Goal: Find specific page/section: Find specific page/section

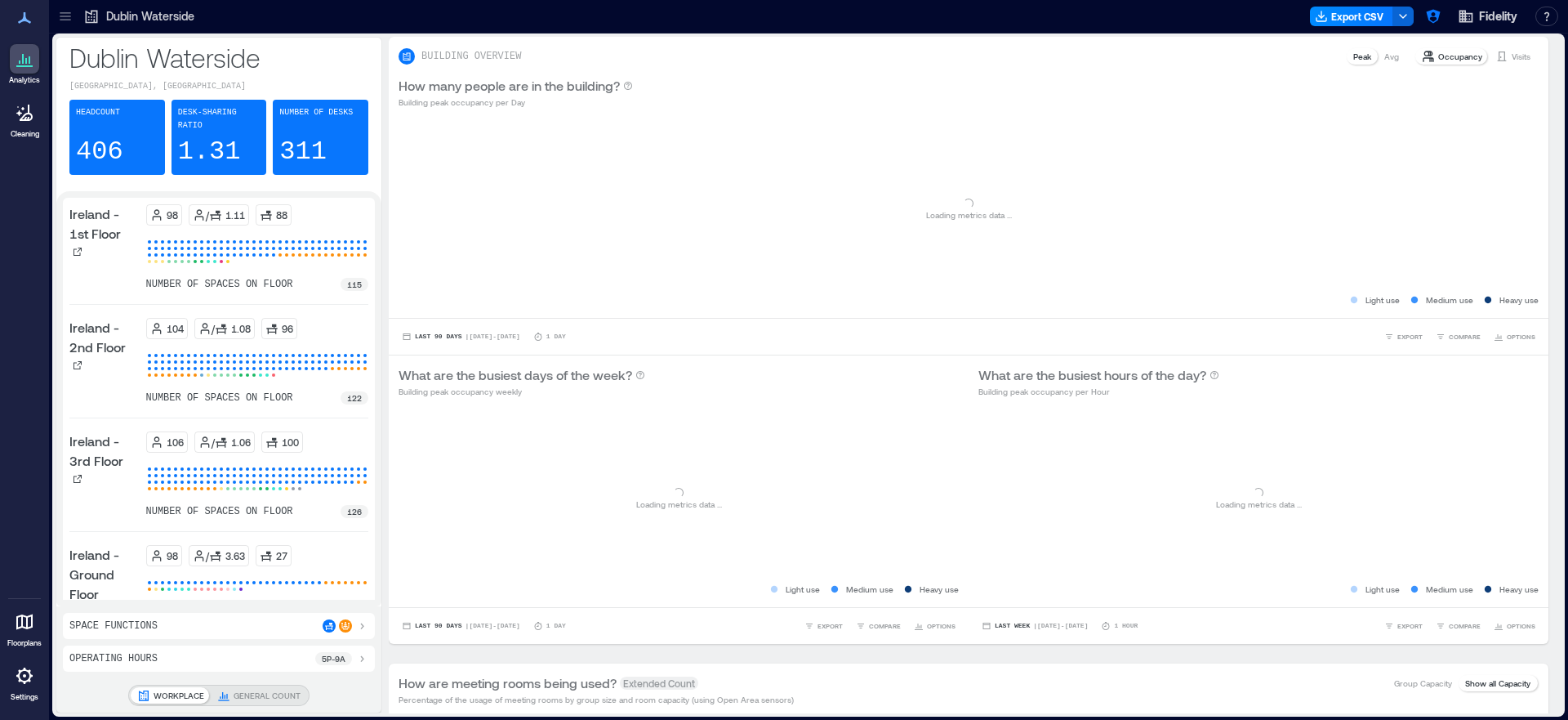
click at [70, 18] on icon at bounding box center [65, 16] width 16 height 16
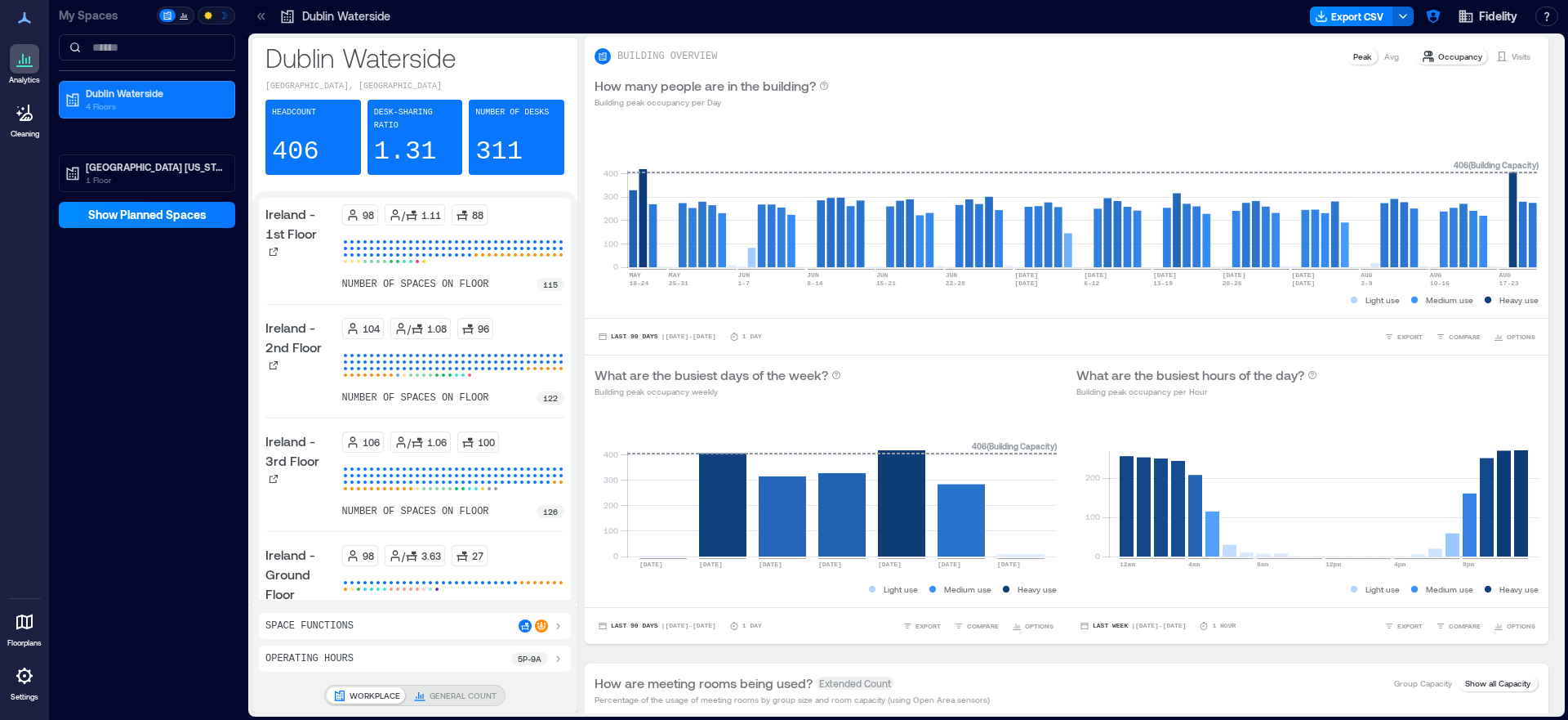
click at [173, 16] on div at bounding box center [167, 16] width 16 height 13
click at [179, 16] on icon at bounding box center [184, 15] width 9 height 9
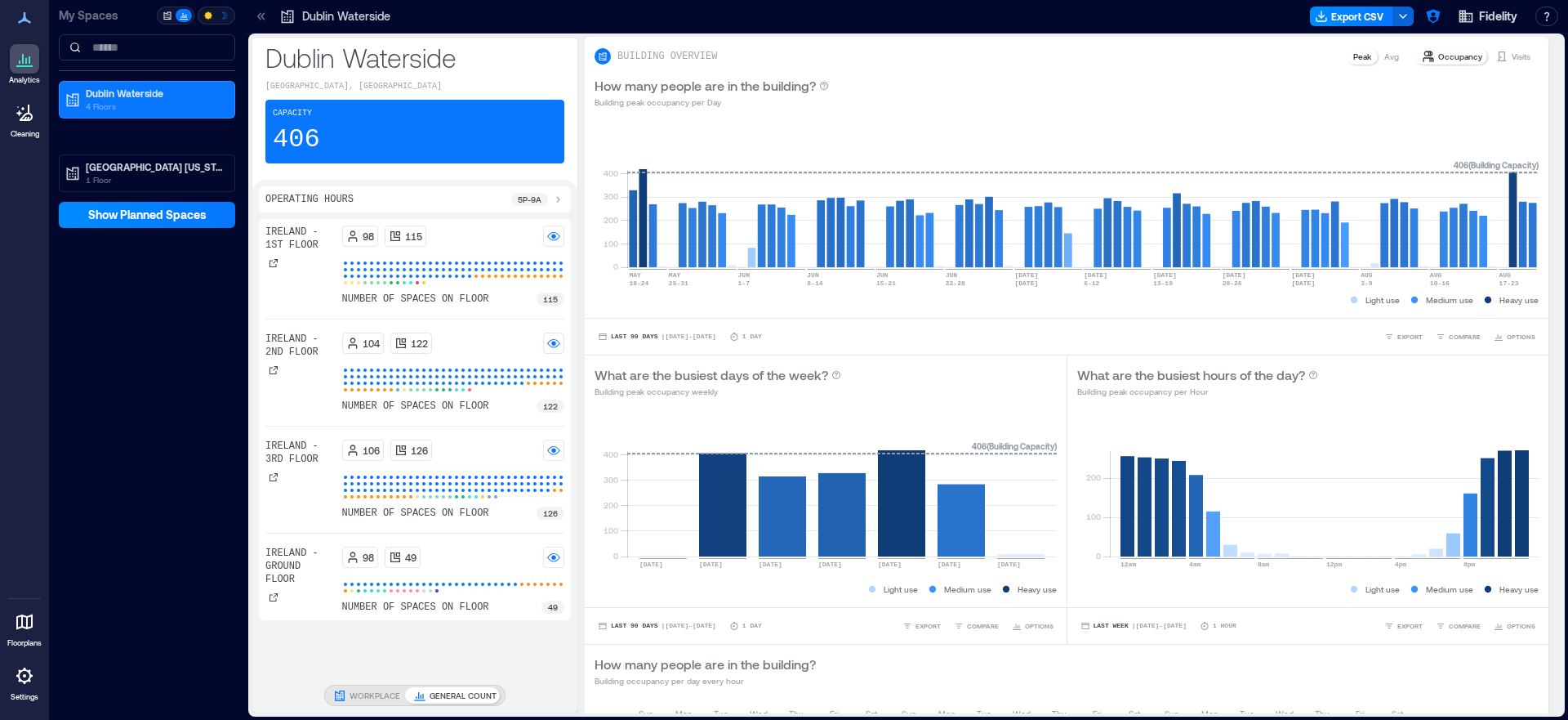
click at [173, 15] on div at bounding box center [167, 16] width 16 height 13
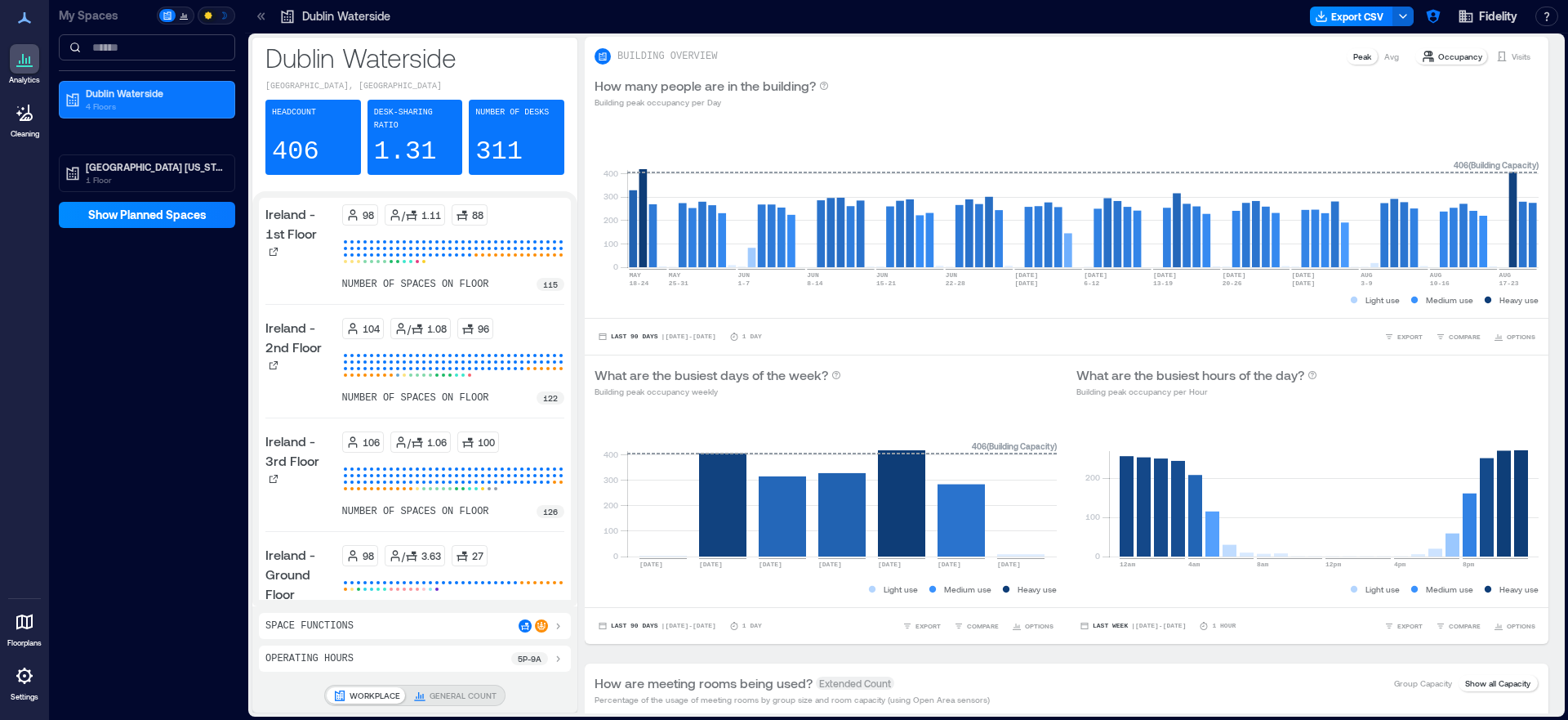
click at [139, 43] on input at bounding box center [146, 47] width 176 height 26
click at [105, 109] on p "4 Floors" at bounding box center [154, 107] width 137 height 13
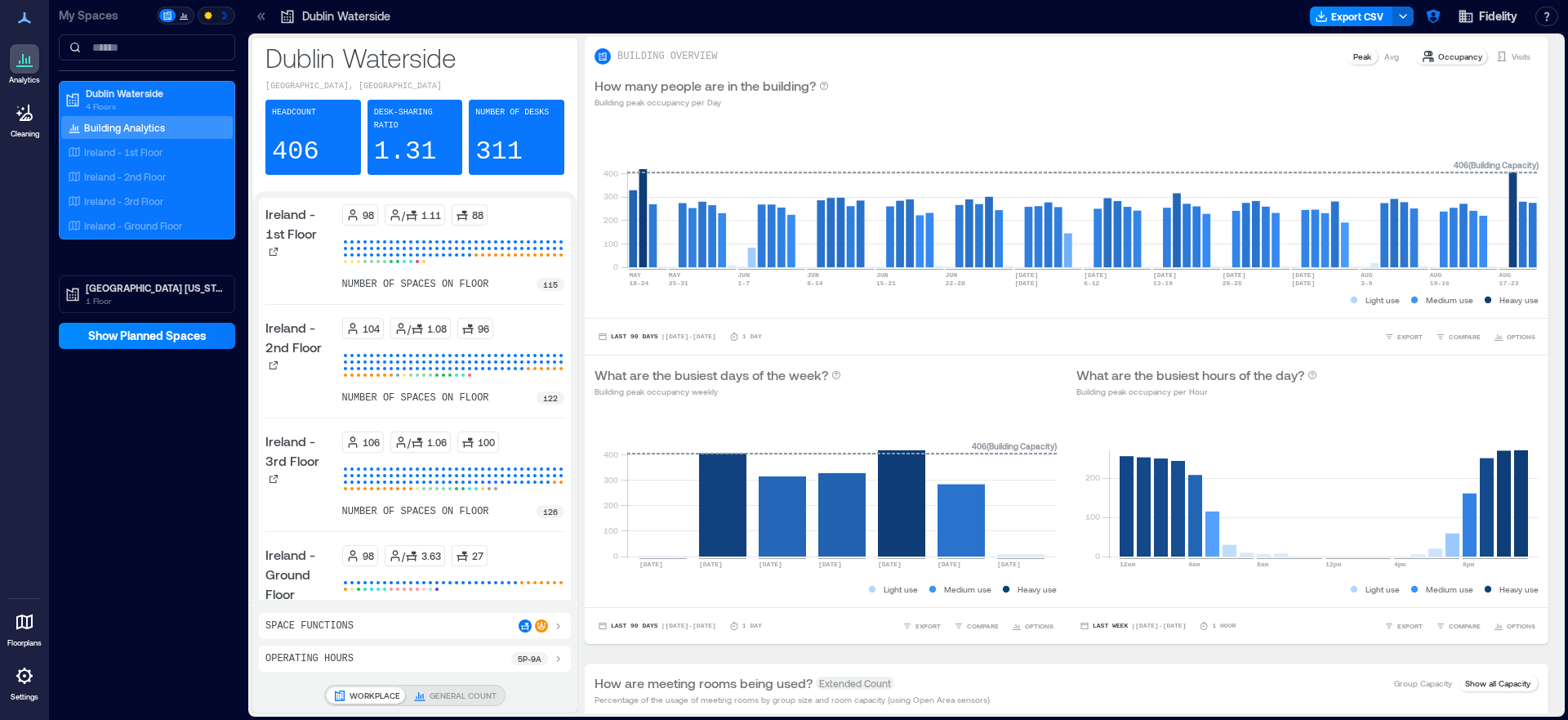
click at [108, 245] on div "[GEOGRAPHIC_DATA] 4 Floors Building Analytics [GEOGRAPHIC_DATA] - 1st Floor [GE…" at bounding box center [146, 197] width 176 height 232
click at [107, 285] on p "[GEOGRAPHIC_DATA] [US_STATE]" at bounding box center [154, 288] width 137 height 13
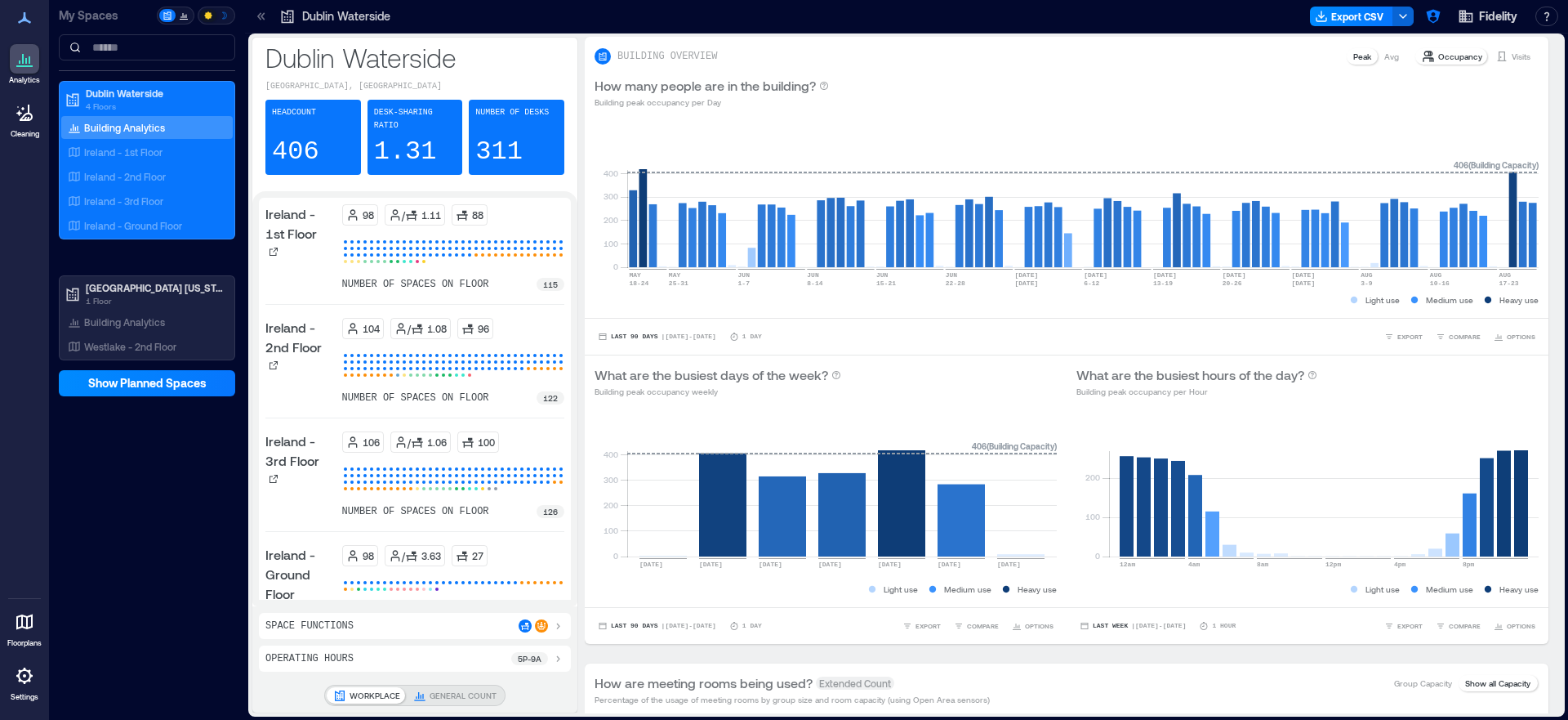
click at [124, 256] on div "[GEOGRAPHIC_DATA] 4 Floors Building Analytics [GEOGRAPHIC_DATA] - 1st Floor [GE…" at bounding box center [146, 221] width 176 height 279
click at [138, 88] on p "Dublin Waterside" at bounding box center [154, 93] width 137 height 13
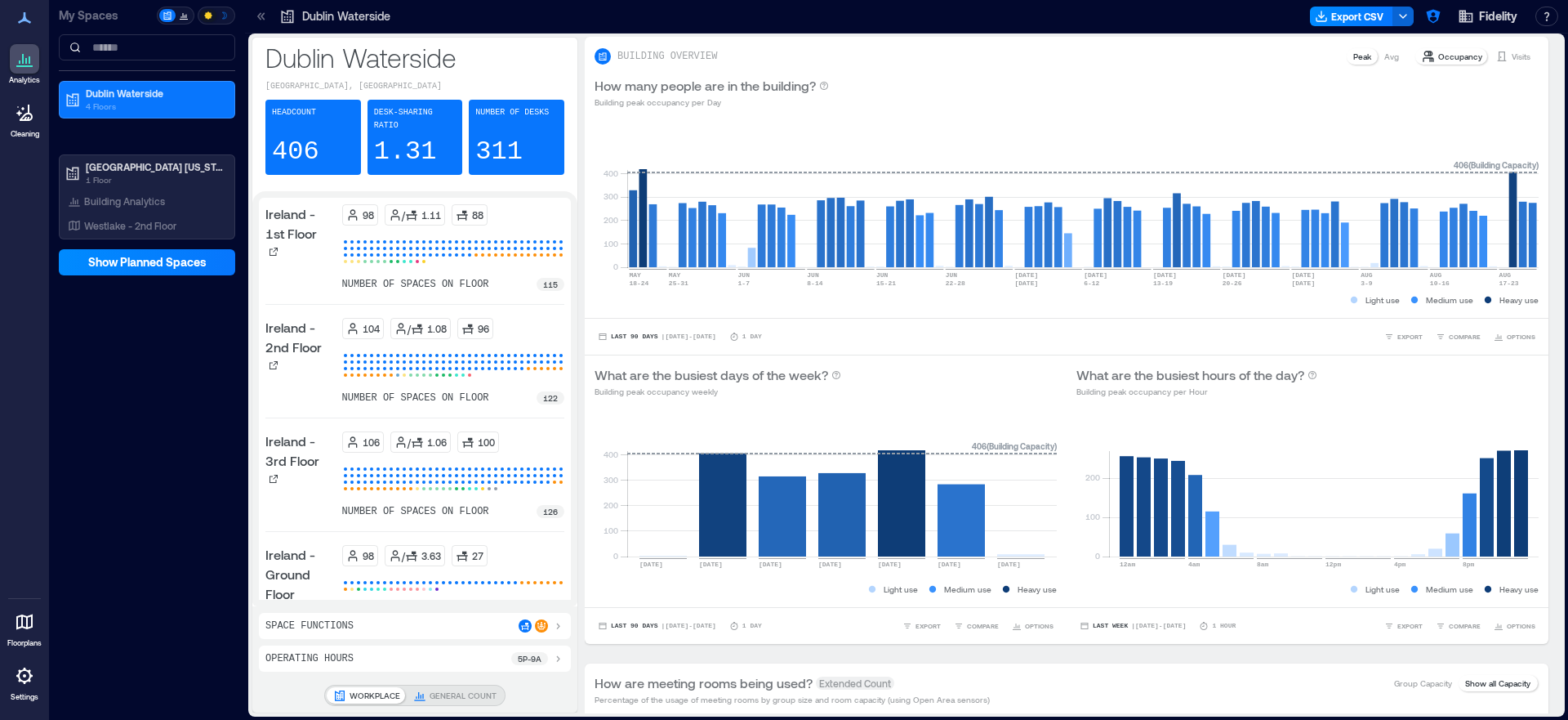
click at [27, 628] on icon at bounding box center [24, 622] width 16 height 15
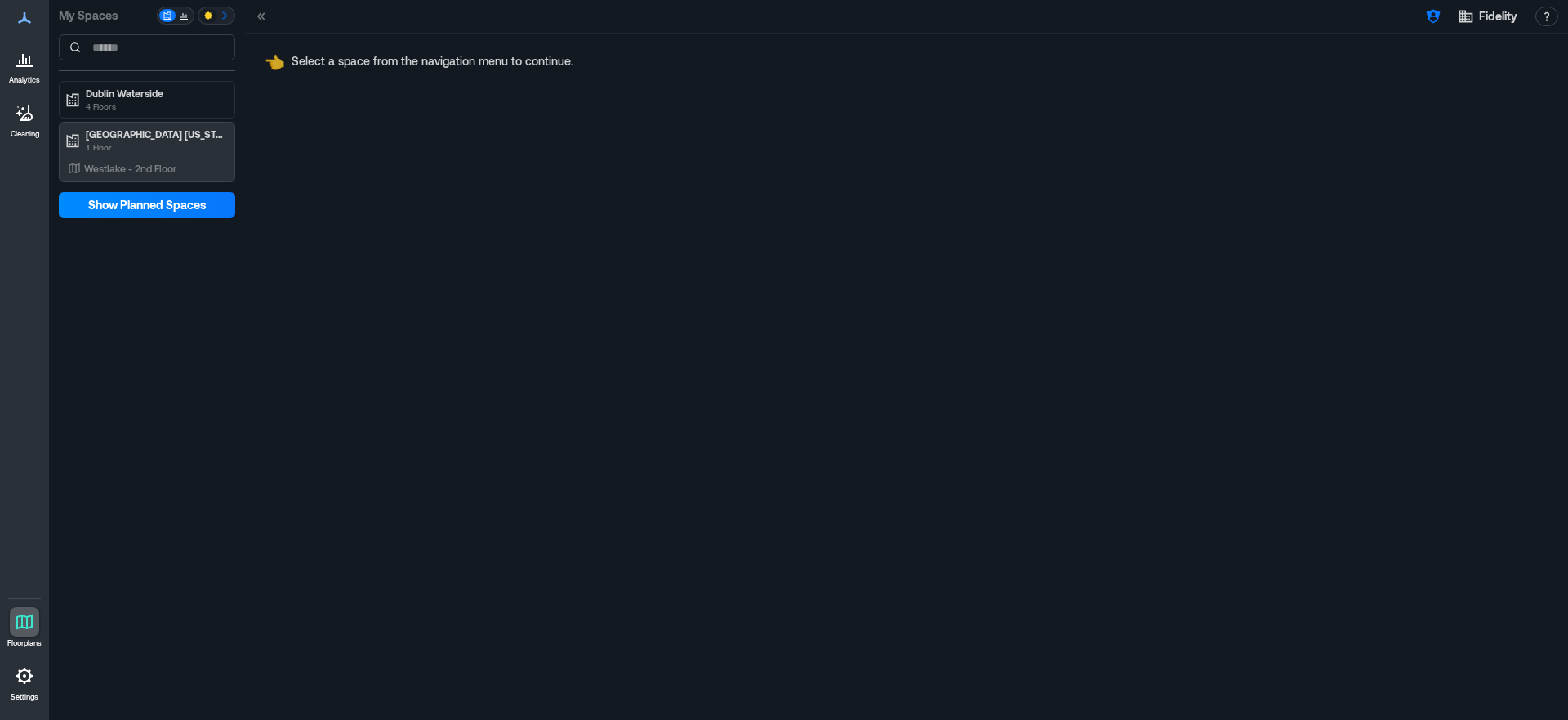
click at [143, 220] on div "My Spaces [GEOGRAPHIC_DATA][US_STATE] - 2nd Floor Show Planned Spaces" at bounding box center [147, 360] width 196 height 720
click at [151, 208] on span "Show Planned Spaces" at bounding box center [147, 205] width 119 height 16
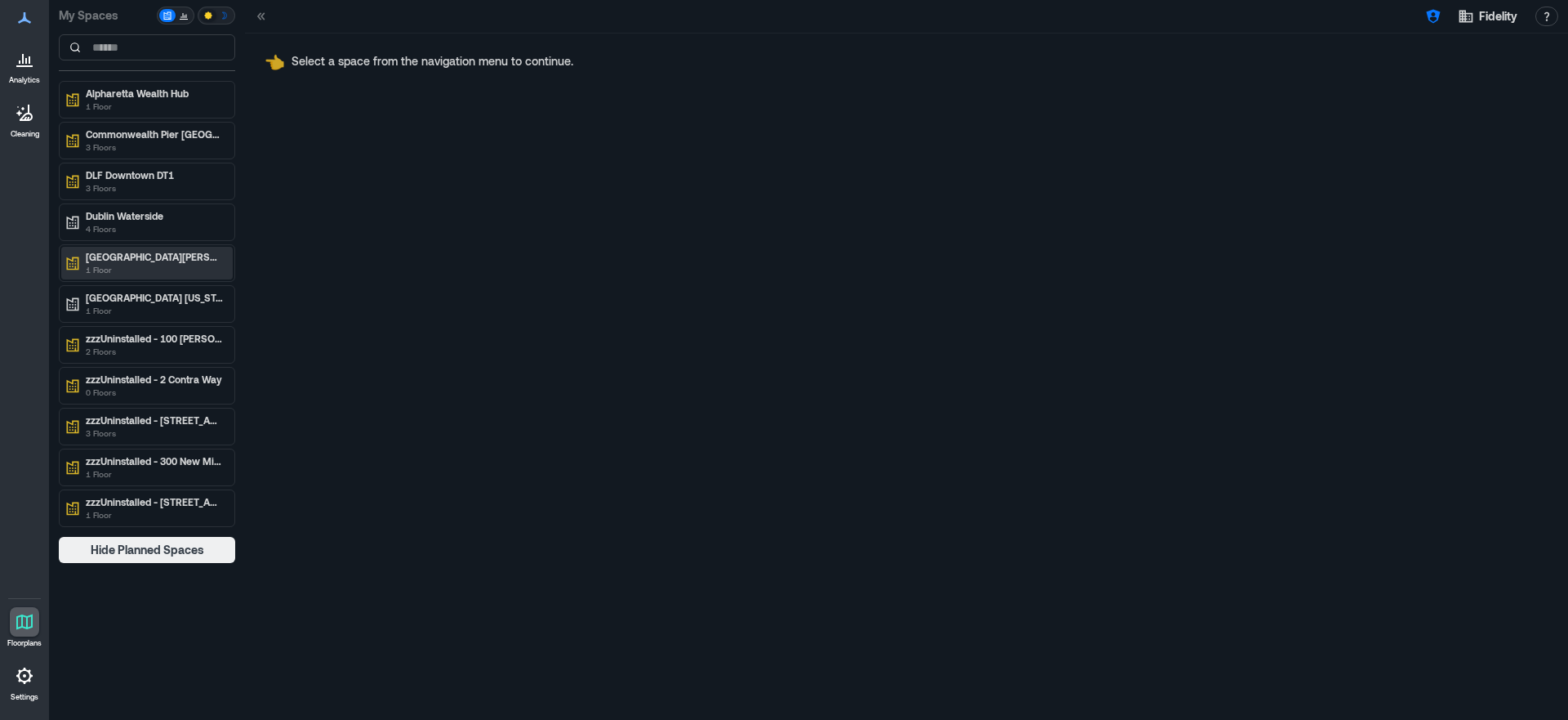
click at [154, 265] on p "1 Floor" at bounding box center [154, 270] width 137 height 13
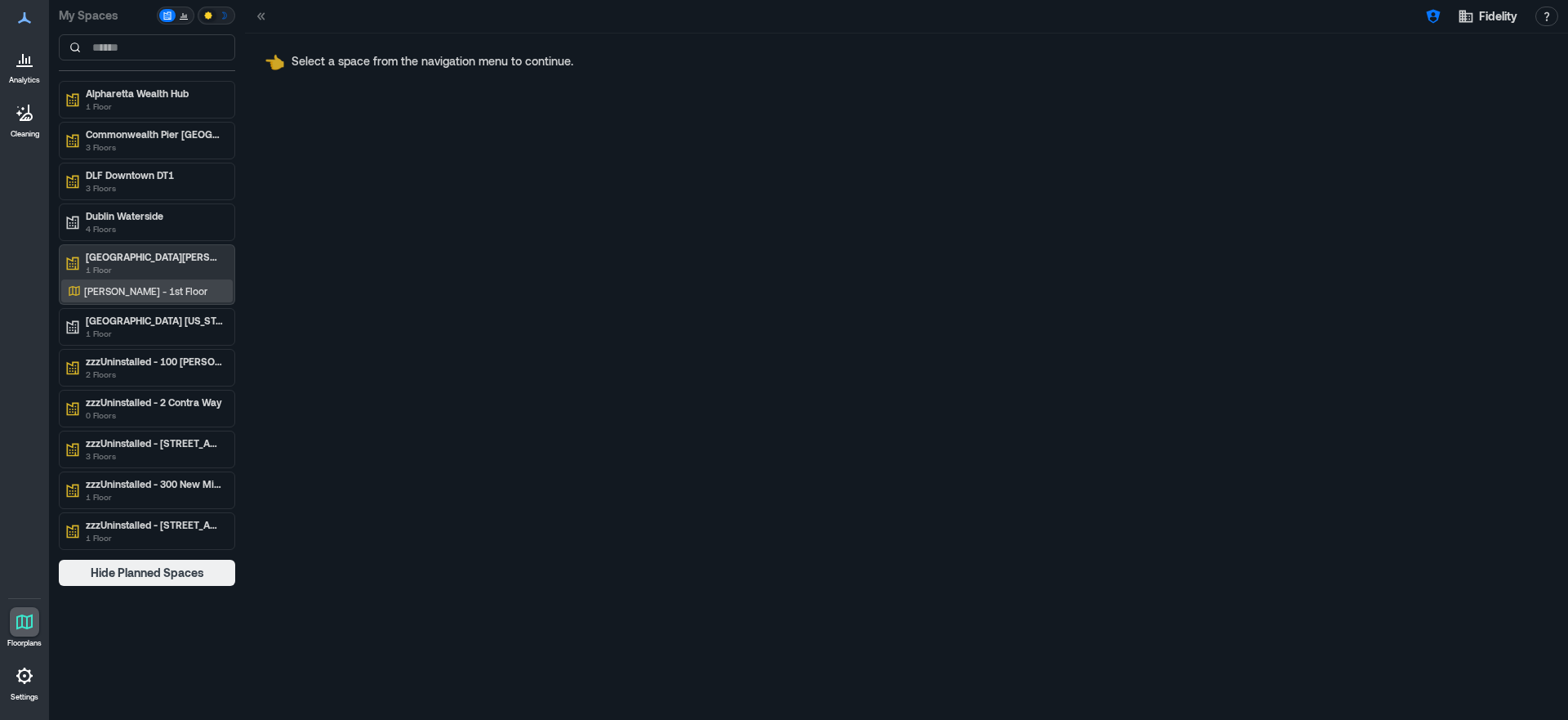
click at [192, 284] on div "[PERSON_NAME] - 1st Floor" at bounding box center [143, 291] width 158 height 16
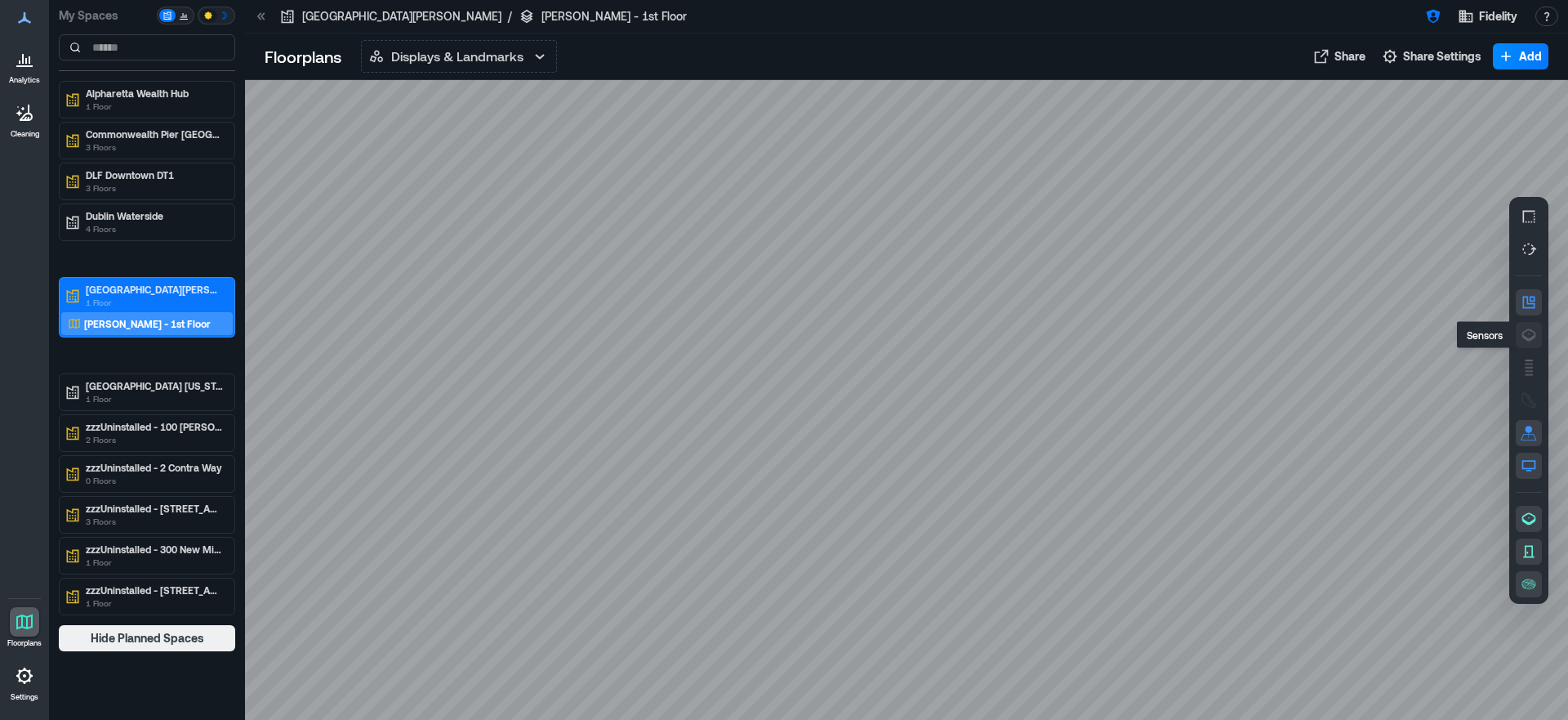
click at [1532, 332] on icon "button" at bounding box center [1528, 334] width 16 height 16
click at [1527, 363] on rect "button" at bounding box center [1528, 363] width 8 height 2
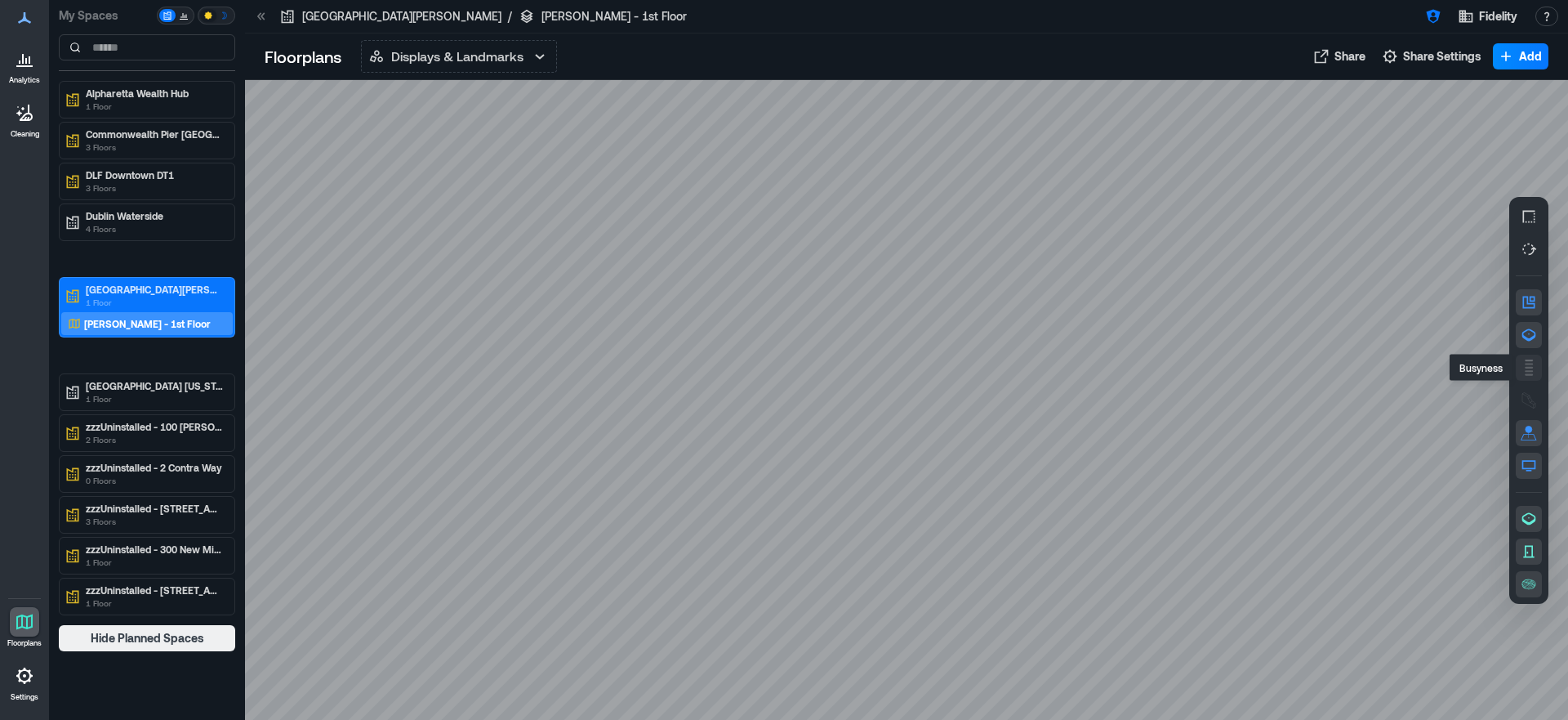
click at [1527, 363] on rect "button" at bounding box center [1528, 363] width 8 height 2
click at [1530, 520] on icon "button" at bounding box center [1528, 518] width 16 height 16
click at [1529, 548] on icon "button" at bounding box center [1528, 551] width 16 height 16
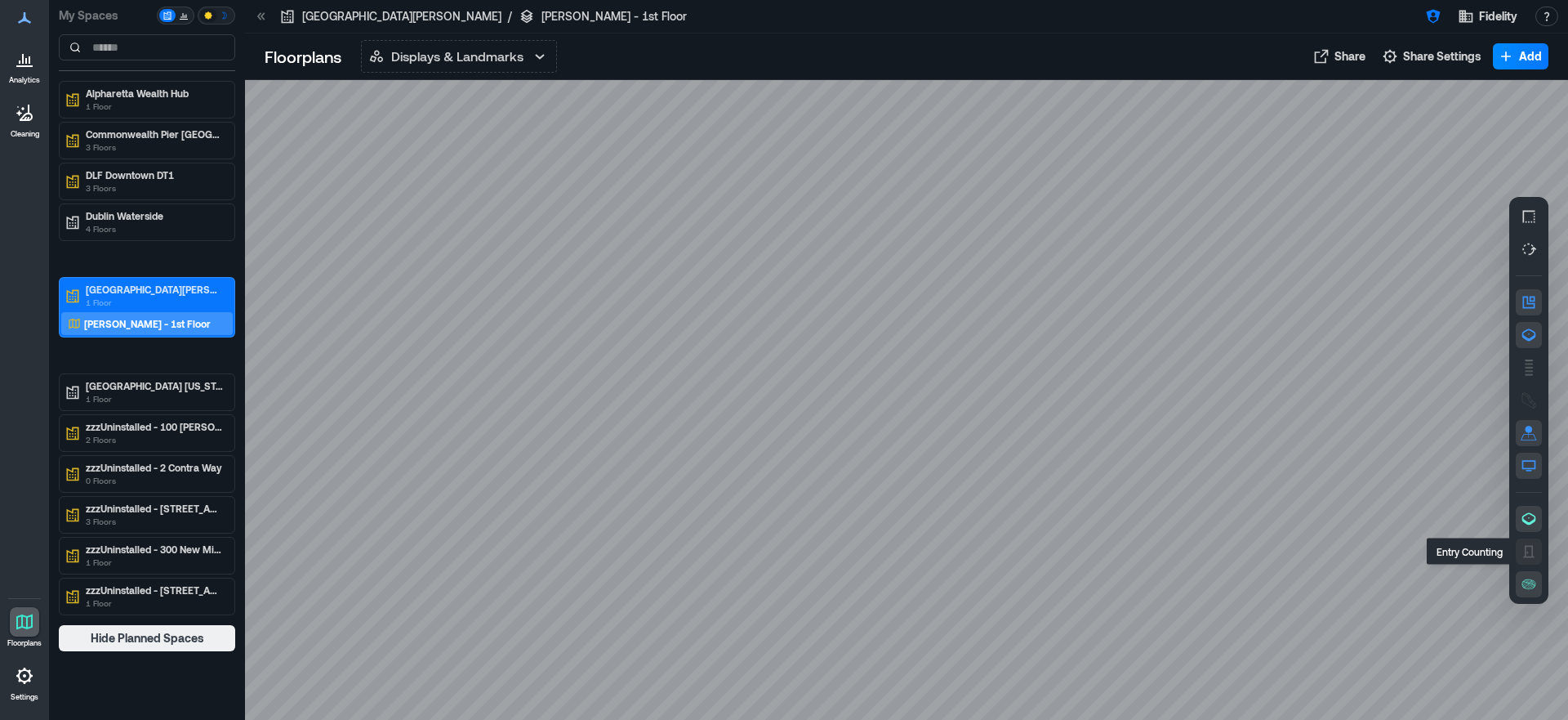
click at [1529, 548] on icon "button" at bounding box center [1528, 551] width 16 height 16
click at [1525, 211] on icon "button" at bounding box center [1528, 216] width 16 height 16
drag, startPoint x: 1363, startPoint y: 265, endPoint x: 1357, endPoint y: 364, distance: 99.2
click at [1357, 364] on div at bounding box center [907, 400] width 1323 height 640
drag, startPoint x: 1211, startPoint y: 240, endPoint x: 1211, endPoint y: 353, distance: 113.0
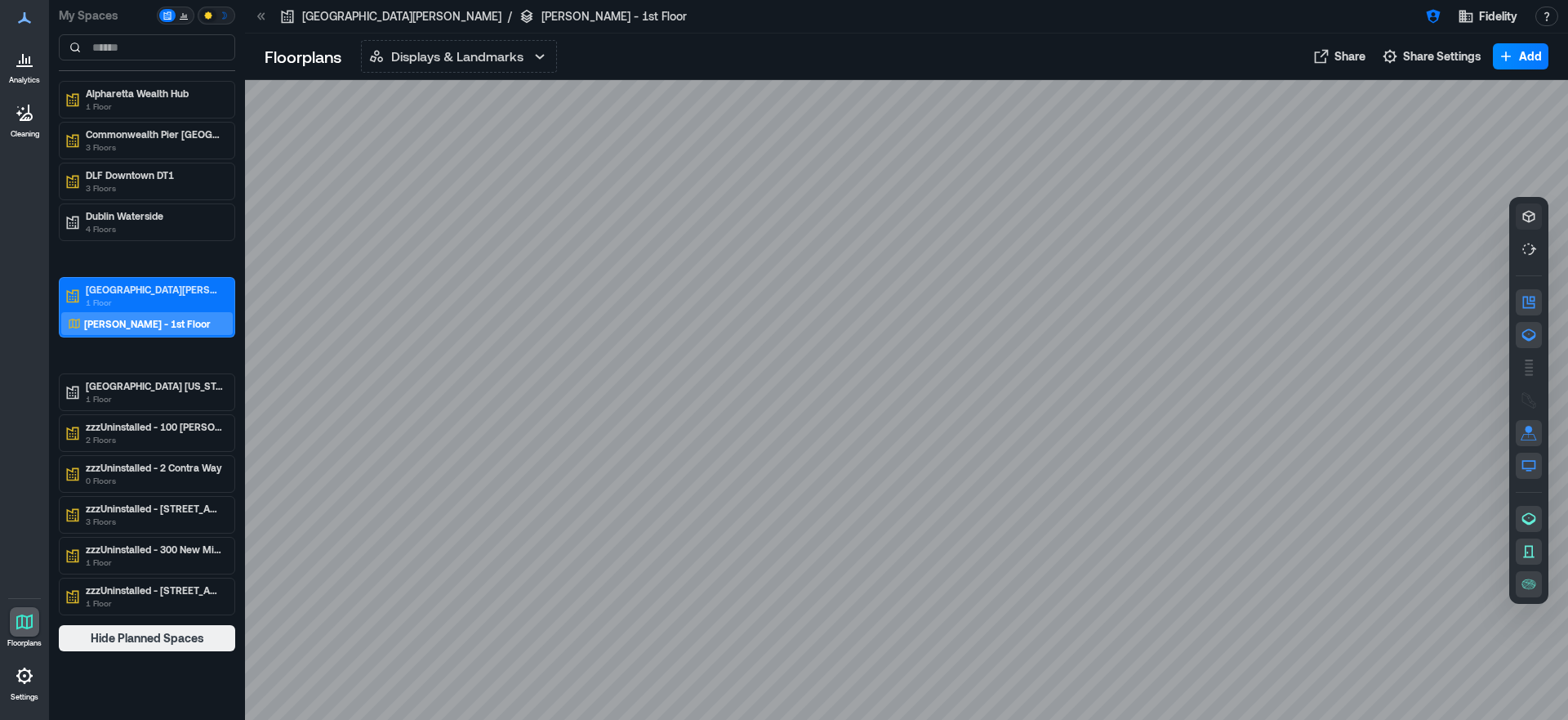
click at [1211, 353] on div at bounding box center [907, 400] width 1323 height 640
click at [1528, 366] on rect "button" at bounding box center [1528, 367] width 8 height 2
click at [520, 61] on p "Displays & Landmarks" at bounding box center [458, 56] width 132 height 20
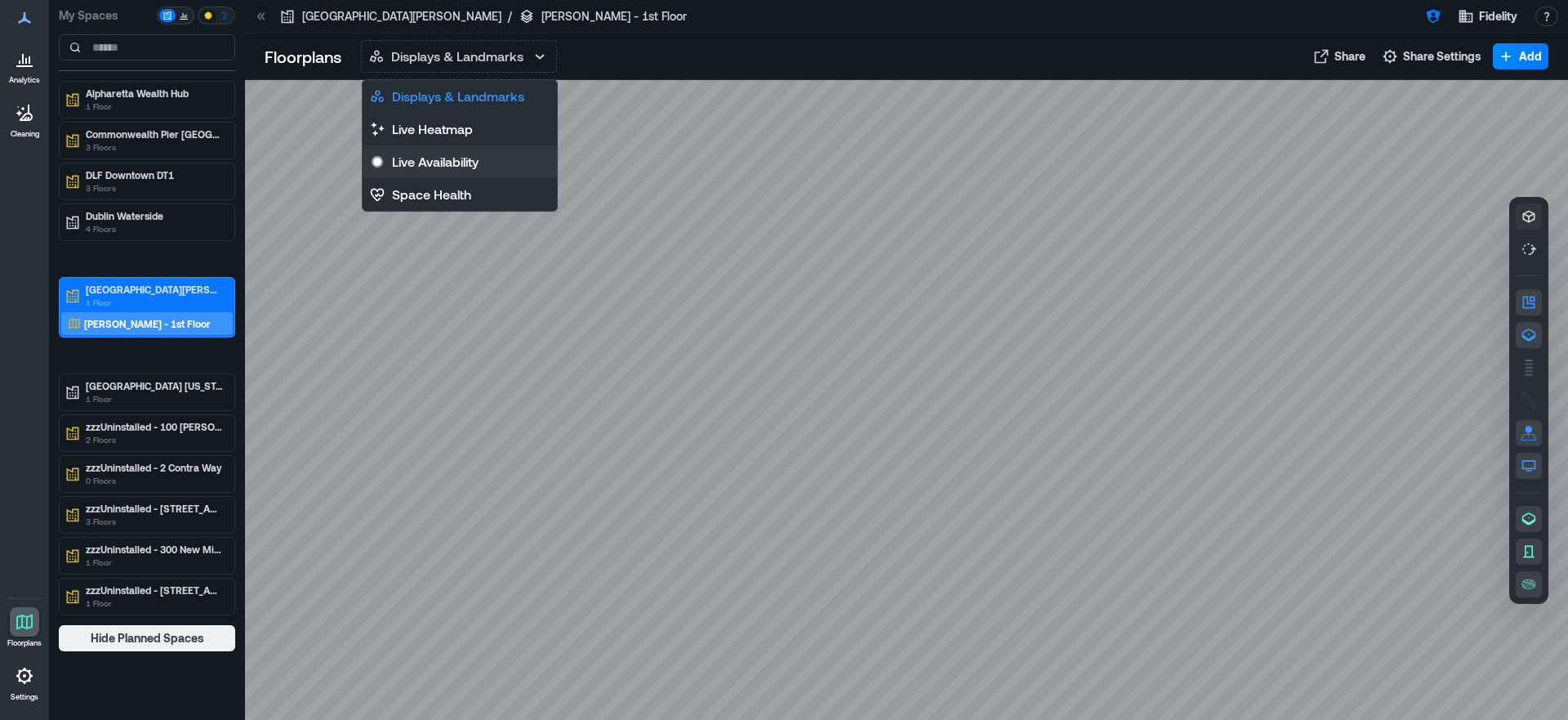
click at [453, 156] on p "Live Availability" at bounding box center [436, 161] width 87 height 20
